Goal: Information Seeking & Learning: Learn about a topic

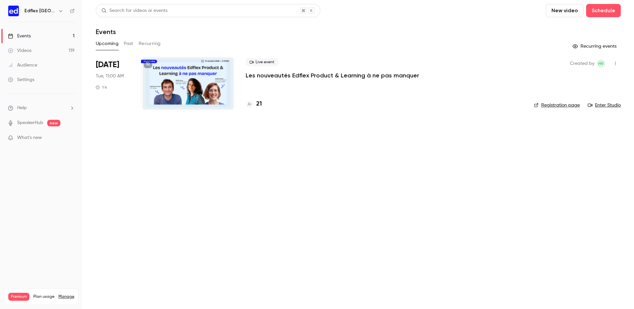
click at [127, 43] on button "Past" at bounding box center [129, 43] width 10 height 11
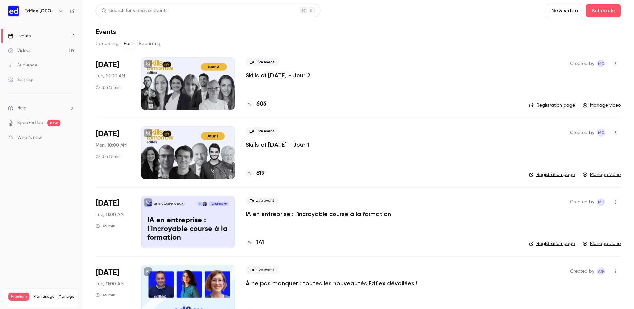
click at [276, 145] on p "Skills of [DATE] - Jour 1" at bounding box center [277, 144] width 63 height 8
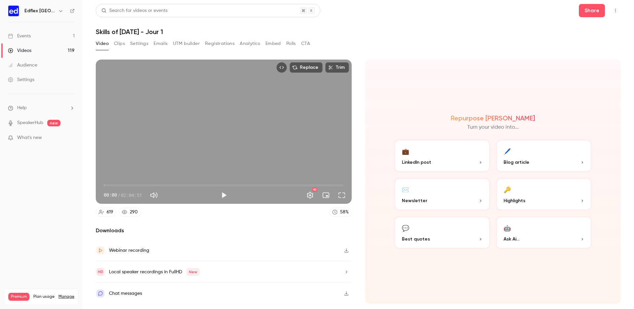
click at [123, 44] on button "Clips" at bounding box center [119, 43] width 11 height 11
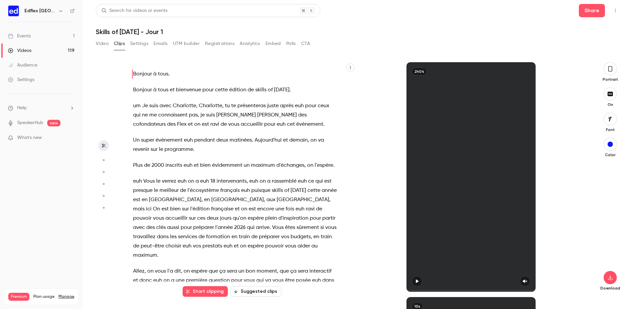
click at [351, 68] on icon "button" at bounding box center [351, 67] width 4 height 4
click at [350, 82] on li "Copy transcript" at bounding box center [318, 83] width 71 height 18
click at [349, 69] on button "button" at bounding box center [351, 67] width 8 height 8
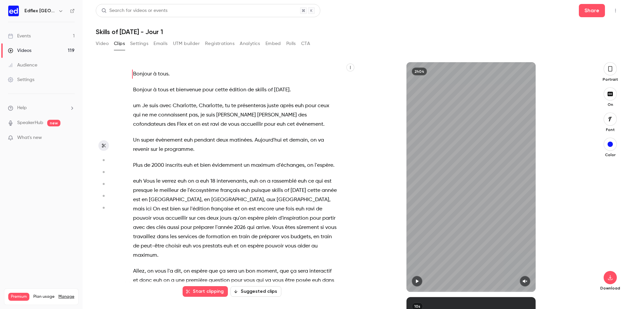
click at [349, 69] on div at bounding box center [317, 154] width 634 height 309
click at [352, 70] on button "button" at bounding box center [351, 67] width 8 height 8
click at [330, 57] on div at bounding box center [317, 154] width 634 height 309
click at [135, 41] on button "Settings" at bounding box center [139, 43] width 18 height 11
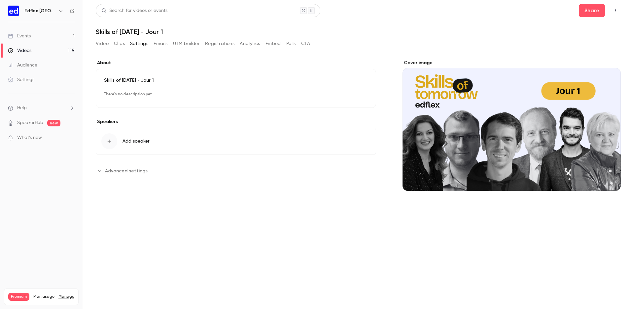
click at [99, 45] on button "Video" at bounding box center [102, 43] width 13 height 11
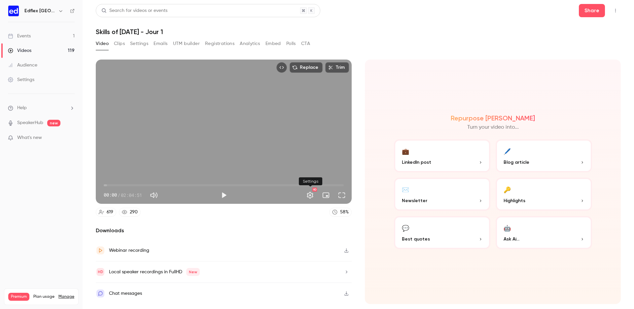
click at [308, 194] on button "Settings" at bounding box center [310, 194] width 13 height 13
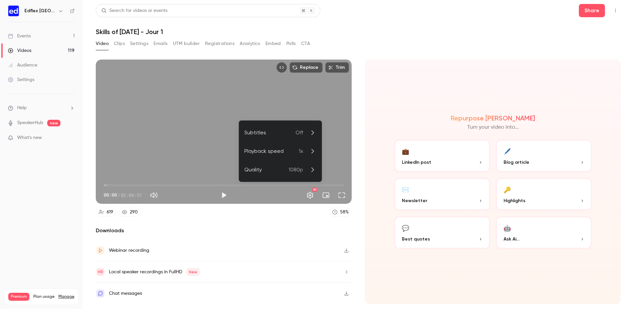
click at [308, 194] on div at bounding box center [317, 154] width 634 height 309
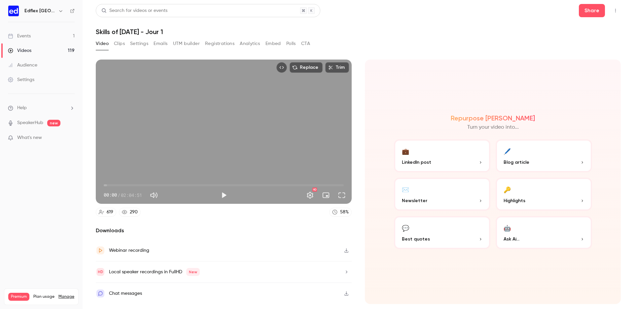
click at [345, 251] on icon "button" at bounding box center [346, 250] width 5 height 5
click at [55, 45] on link "Videos 119" at bounding box center [41, 50] width 83 height 15
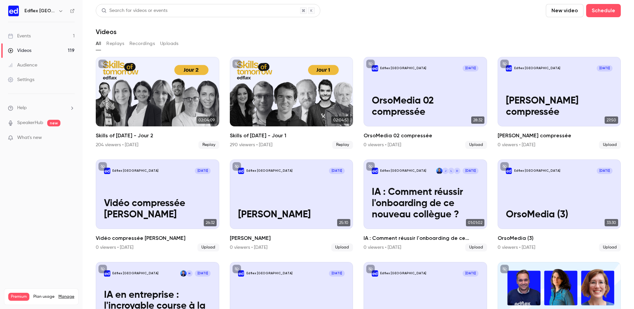
click at [117, 43] on button "Replays" at bounding box center [115, 43] width 18 height 11
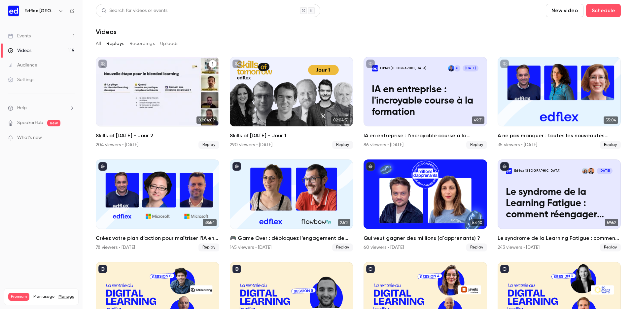
click at [153, 96] on div "Skills of Tomorrow - Jour 2" at bounding box center [158, 91] width 124 height 69
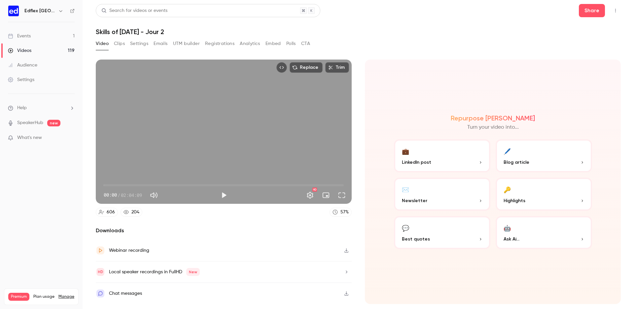
click at [124, 46] on button "Clips" at bounding box center [119, 43] width 11 height 11
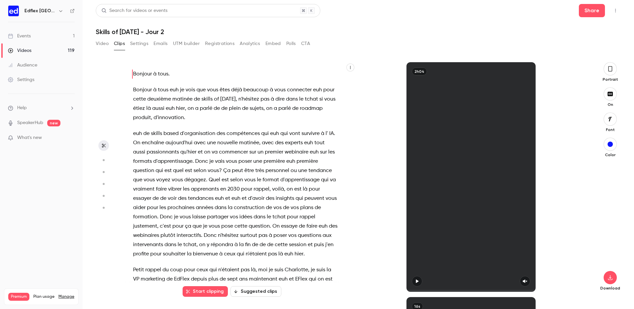
click at [349, 68] on icon "button" at bounding box center [351, 67] width 4 height 4
click at [346, 79] on li "Copy transcript" at bounding box center [318, 83] width 71 height 18
click at [102, 42] on button "Video" at bounding box center [102, 43] width 13 height 11
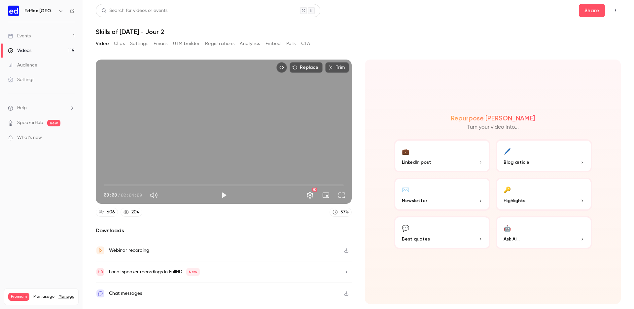
click at [313, 222] on div "Replace Trim 00:00 00:00 / 02:04:09 HD 606 204 57 % Downloads Webinar recording…" at bounding box center [224, 181] width 256 height 244
click at [349, 247] on button "button" at bounding box center [346, 250] width 11 height 11
